Goal: Information Seeking & Learning: Learn about a topic

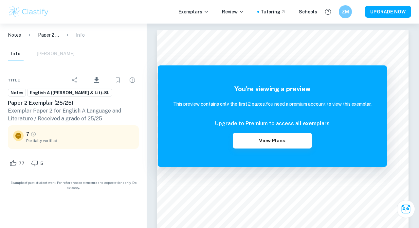
click at [41, 90] on span "English A ([PERSON_NAME] & Lit)-SL" at bounding box center [70, 93] width 84 height 7
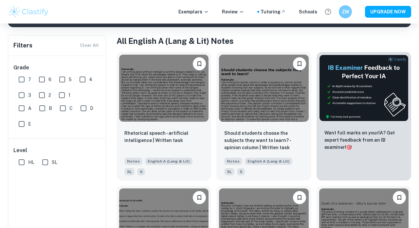
scroll to position [126, 0]
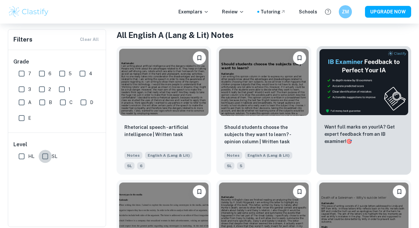
click at [45, 155] on input "SL" at bounding box center [45, 156] width 13 height 13
checkbox input "true"
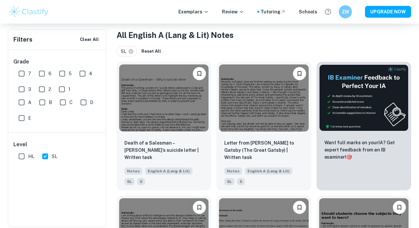
scroll to position [116, 0]
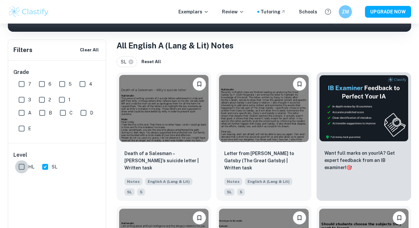
click at [22, 163] on input "HL" at bounding box center [21, 166] width 13 height 13
checkbox input "true"
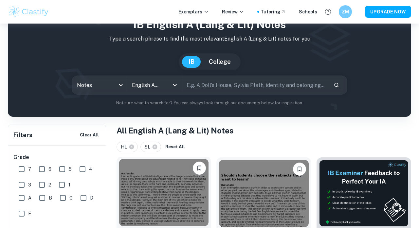
scroll to position [30, 0]
click at [210, 89] on input "text" at bounding box center [255, 85] width 146 height 18
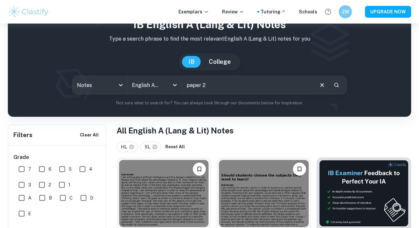
type input "paper 2"
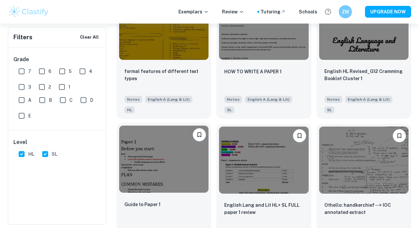
scroll to position [599, 0]
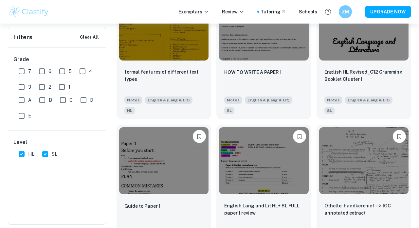
click at [20, 69] on input "7" at bounding box center [21, 71] width 13 height 13
checkbox input "true"
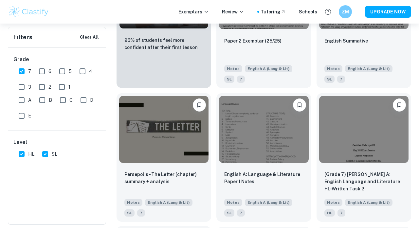
scroll to position [496, 0]
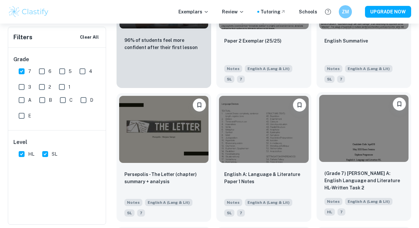
click at [348, 133] on img at bounding box center [363, 128] width 89 height 67
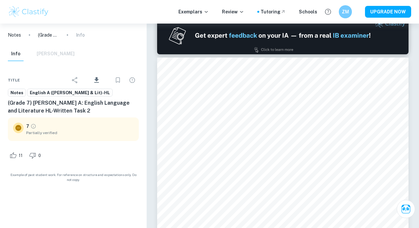
scroll to position [340, 0]
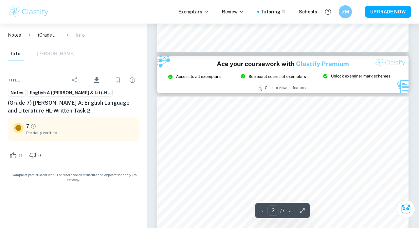
type input "3"
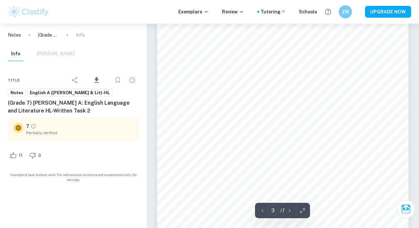
scroll to position [760, 0]
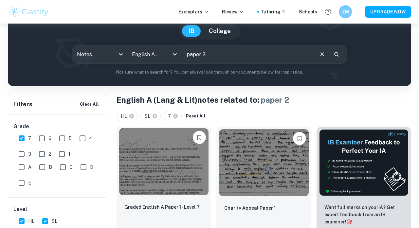
scroll to position [59, 0]
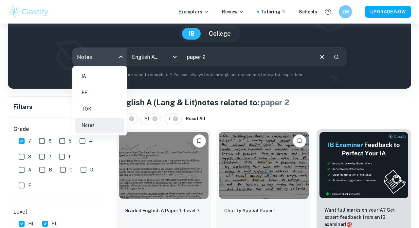
click at [102, 58] on body "We value your privacy We use cookies to enhance your browsing experience, serve…" at bounding box center [209, 79] width 419 height 228
click at [86, 55] on div at bounding box center [209, 114] width 419 height 228
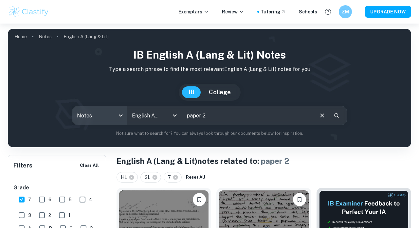
scroll to position [0, 0]
click at [206, 12] on p "Exemplars" at bounding box center [193, 11] width 30 height 7
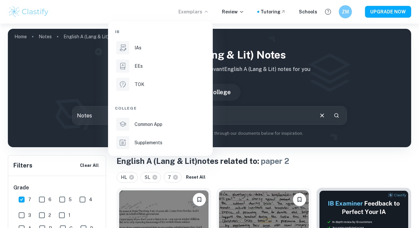
click at [118, 29] on span "IB" at bounding box center [117, 32] width 5 height 6
click at [203, 7] on div at bounding box center [209, 114] width 419 height 228
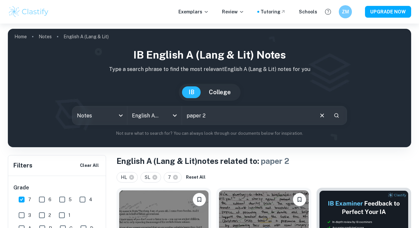
click at [195, 93] on button "IB" at bounding box center [191, 92] width 19 height 12
click at [323, 117] on icon "Clear" at bounding box center [322, 116] width 4 height 4
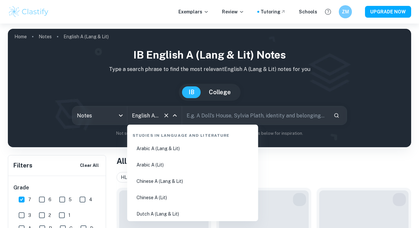
click at [151, 111] on input "English A (Lang & Lit)" at bounding box center [145, 115] width 30 height 12
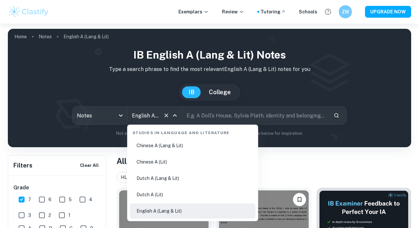
click at [159, 208] on li "English A (Lang & Lit)" at bounding box center [193, 211] width 126 height 15
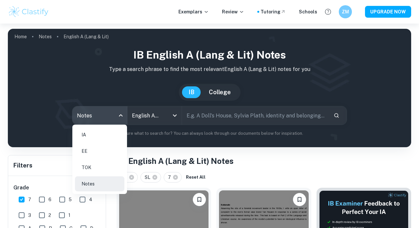
click at [107, 118] on body "We value your privacy We use cookies to enhance your browsing experience, serve…" at bounding box center [209, 138] width 419 height 228
click at [96, 183] on li "Notes" at bounding box center [99, 184] width 49 height 15
click at [116, 120] on body "We value your privacy We use cookies to enhance your browsing experience, serve…" at bounding box center [209, 138] width 419 height 228
click at [90, 132] on li "IA" at bounding box center [99, 134] width 49 height 15
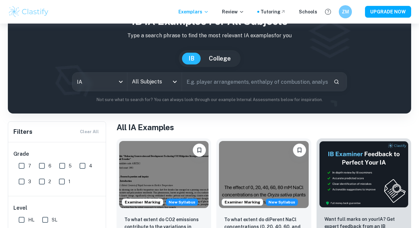
scroll to position [60, 0]
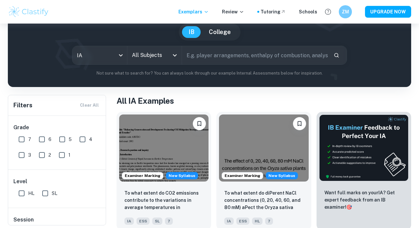
click at [150, 65] on div "IA ia All Subjects All Subjects ​" at bounding box center [209, 55] width 275 height 19
click at [150, 55] on input "All Subjects" at bounding box center [149, 55] width 39 height 12
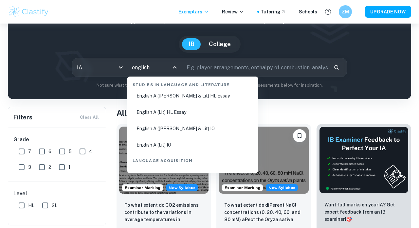
scroll to position [0, 0]
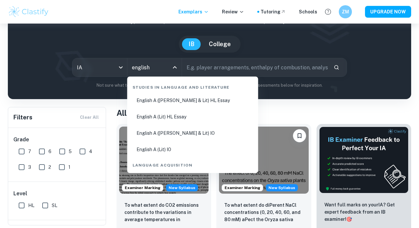
click at [175, 151] on li "English A (Lit) IO" at bounding box center [193, 149] width 126 height 15
type input "English A (Lit) IO"
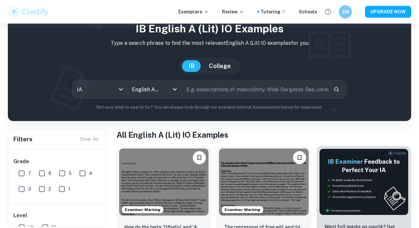
scroll to position [37, 0]
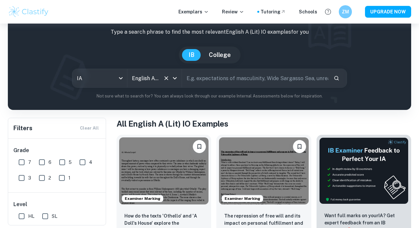
click at [155, 72] on div "English A (Lit) IO All Subjects" at bounding box center [154, 78] width 55 height 18
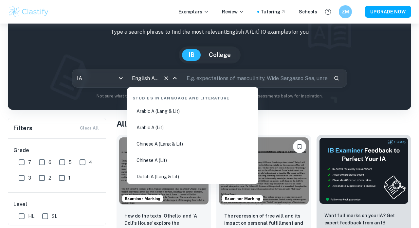
scroll to position [85, 0]
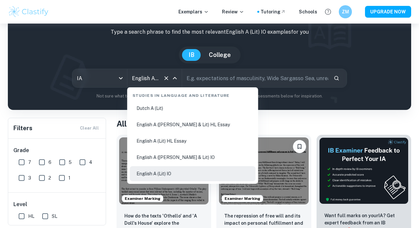
click at [164, 143] on li "English A (Lit) HL Essay" at bounding box center [193, 141] width 126 height 15
type input "English A (Lit) HL Essay"
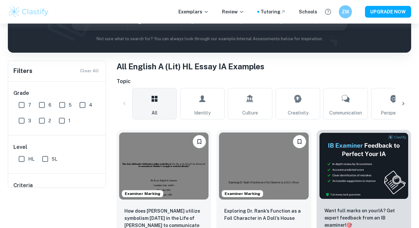
scroll to position [40, 0]
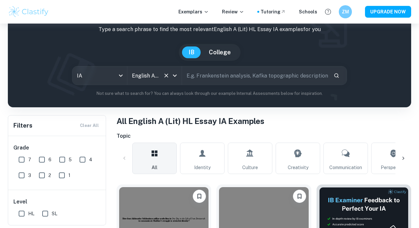
click at [166, 75] on icon "Clear" at bounding box center [166, 75] width 7 height 7
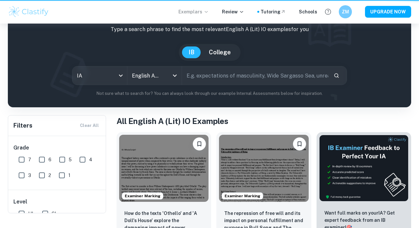
type input "English A (Lit) IO"
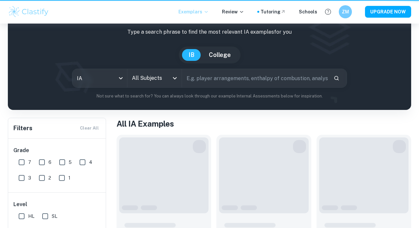
scroll to position [48, 0]
